Goal: Navigation & Orientation: Find specific page/section

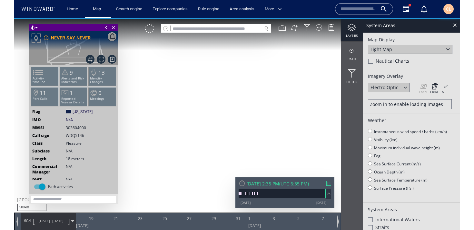
scroll to position [118, 0]
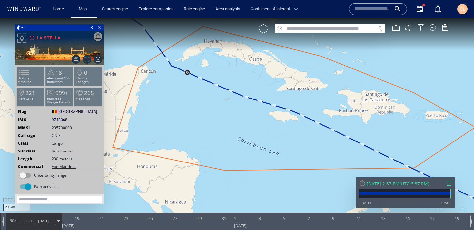
click at [291, 28] on input "text" at bounding box center [329, 29] width 91 height 9
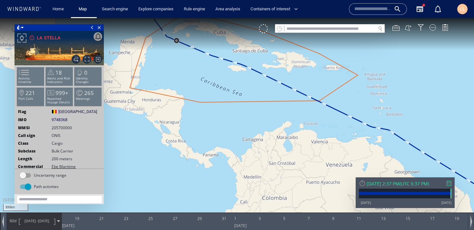
drag, startPoint x: 233, startPoint y: 91, endPoint x: 257, endPoint y: 137, distance: 51.5
click at [257, 137] on canvas "Map" at bounding box center [237, 120] width 474 height 205
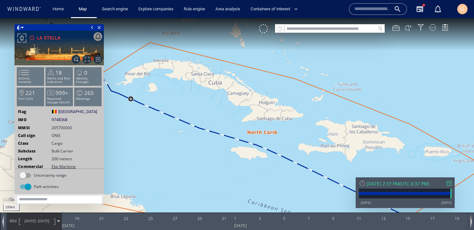
drag, startPoint x: 309, startPoint y: 96, endPoint x: 359, endPoint y: 91, distance: 49.9
click at [359, 91] on canvas "Map" at bounding box center [237, 120] width 474 height 205
